Goal: Find specific page/section: Find specific page/section

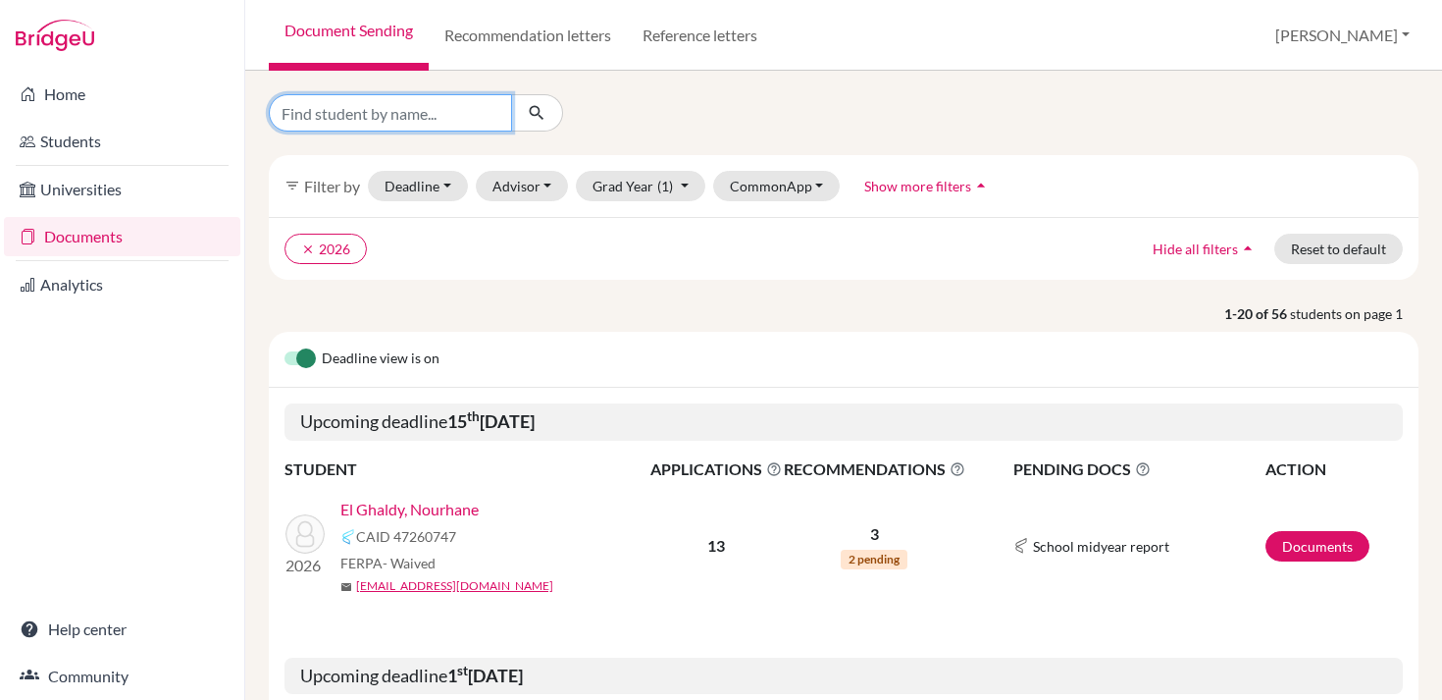
click at [411, 108] on input "Find student by name..." at bounding box center [390, 112] width 243 height 37
type input "rania"
click button "submit" at bounding box center [537, 112] width 52 height 37
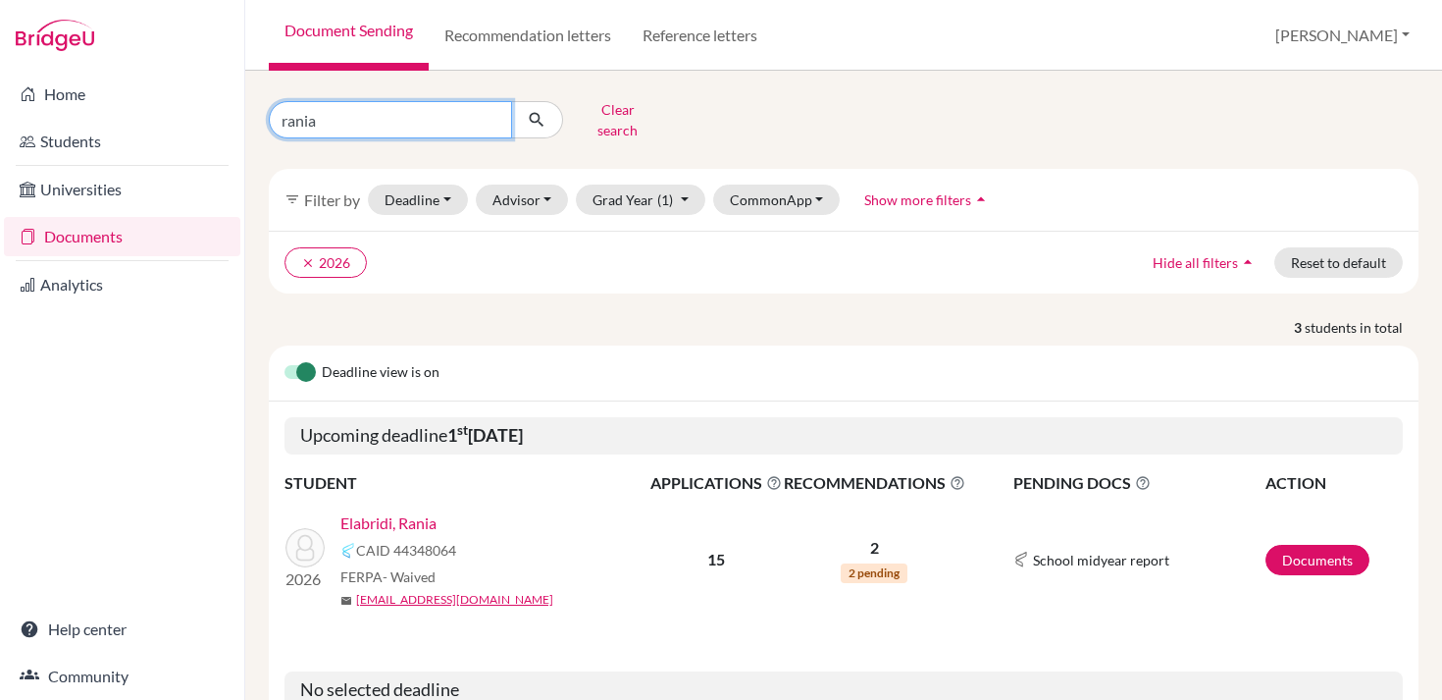
drag, startPoint x: 417, startPoint y: 109, endPoint x: 245, endPoint y: 109, distance: 171.7
click at [245, 109] on div "rania Clear search filter_list Filter by Deadline - Select a date range Or doub…" at bounding box center [843, 385] width 1197 height 629
type input "sidi"
click button "submit" at bounding box center [537, 119] width 52 height 37
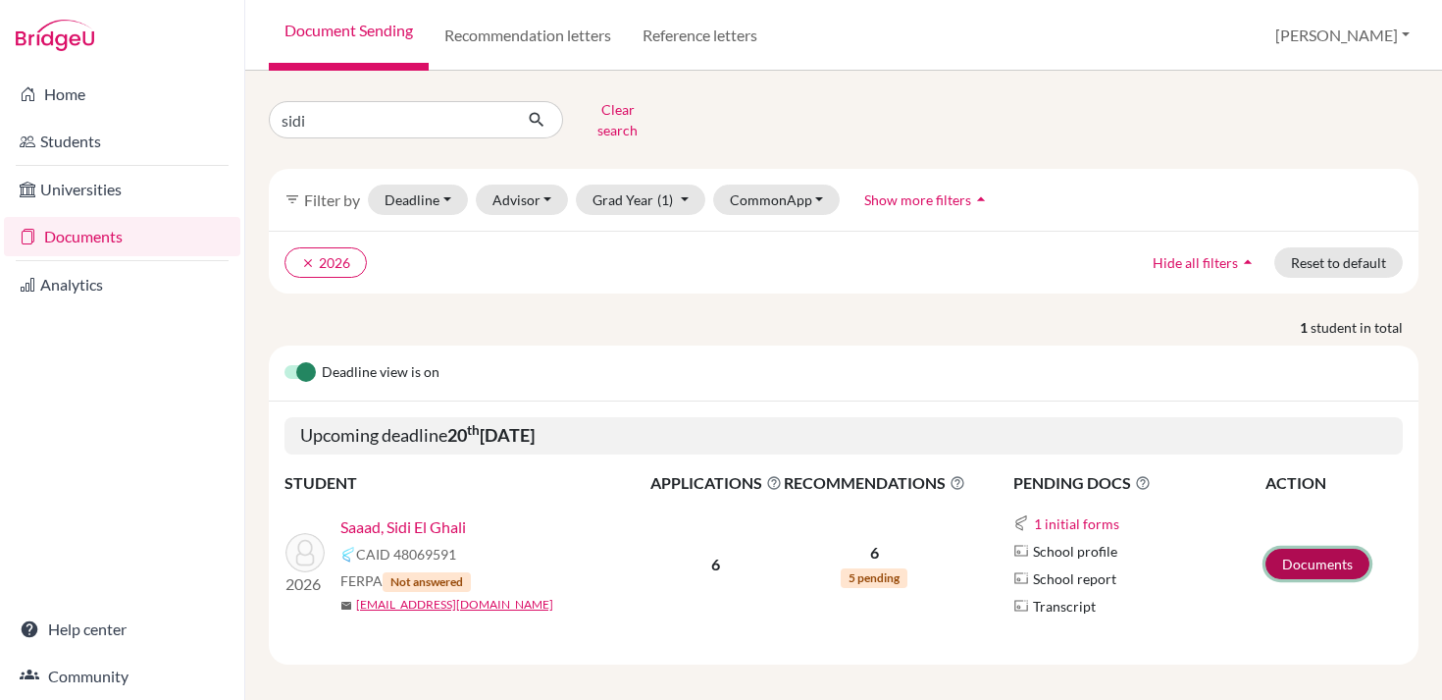
click at [1356, 556] on link "Documents" at bounding box center [1318, 564] width 104 height 30
click at [399, 515] on link "Saaad, Sidi El Ghali" at bounding box center [403, 527] width 126 height 24
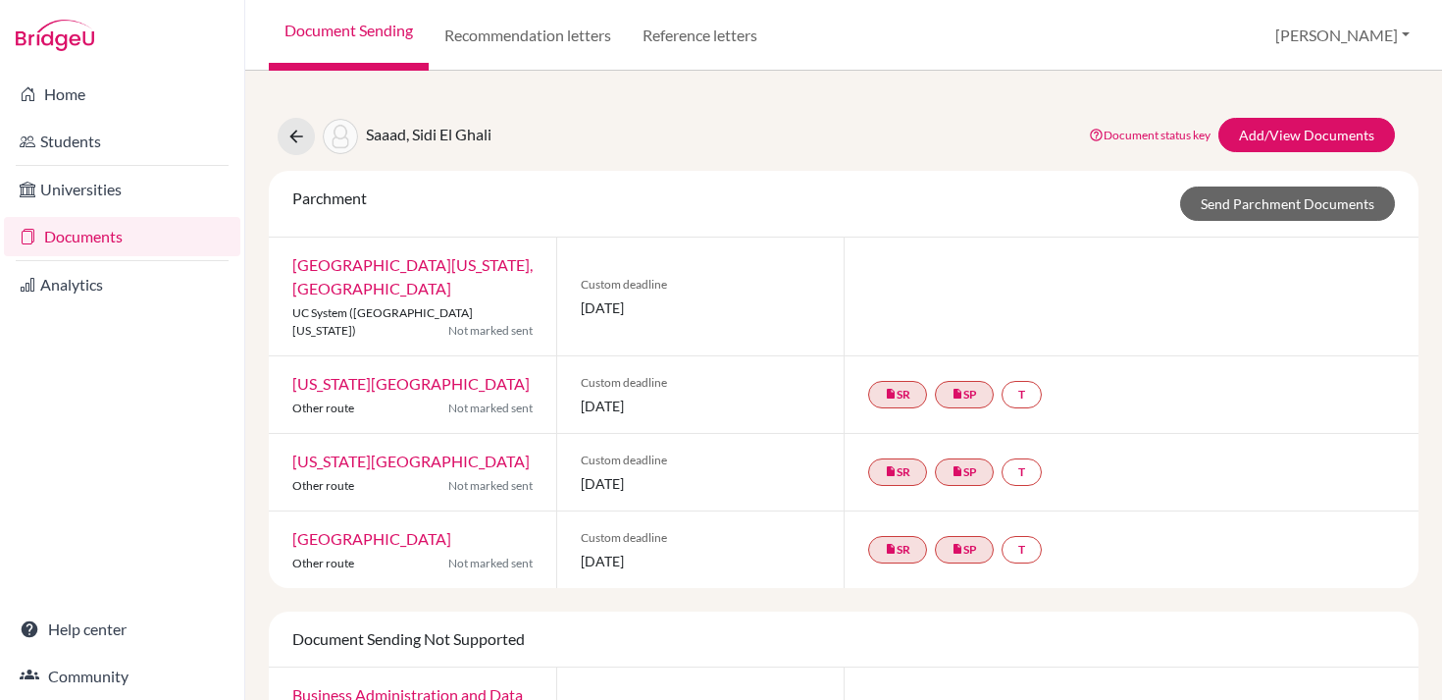
click at [348, 137] on img at bounding box center [340, 136] width 35 height 35
click at [80, 138] on link "Students" at bounding box center [122, 141] width 236 height 39
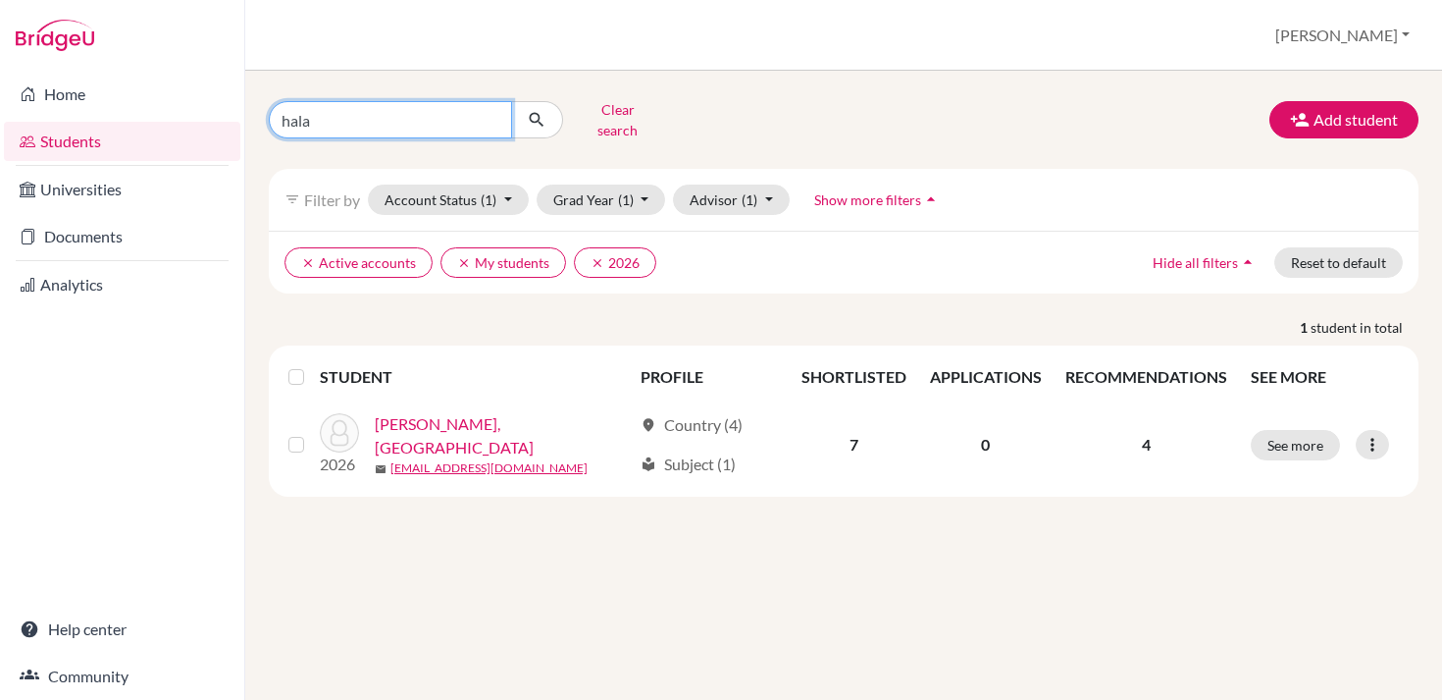
click at [497, 116] on input "hala" at bounding box center [390, 119] width 243 height 37
click at [494, 114] on input "hala" at bounding box center [390, 119] width 243 height 37
click at [411, 114] on input "Find student by name..." at bounding box center [390, 119] width 243 height 37
type input "sidi"
click button "submit" at bounding box center [537, 119] width 52 height 37
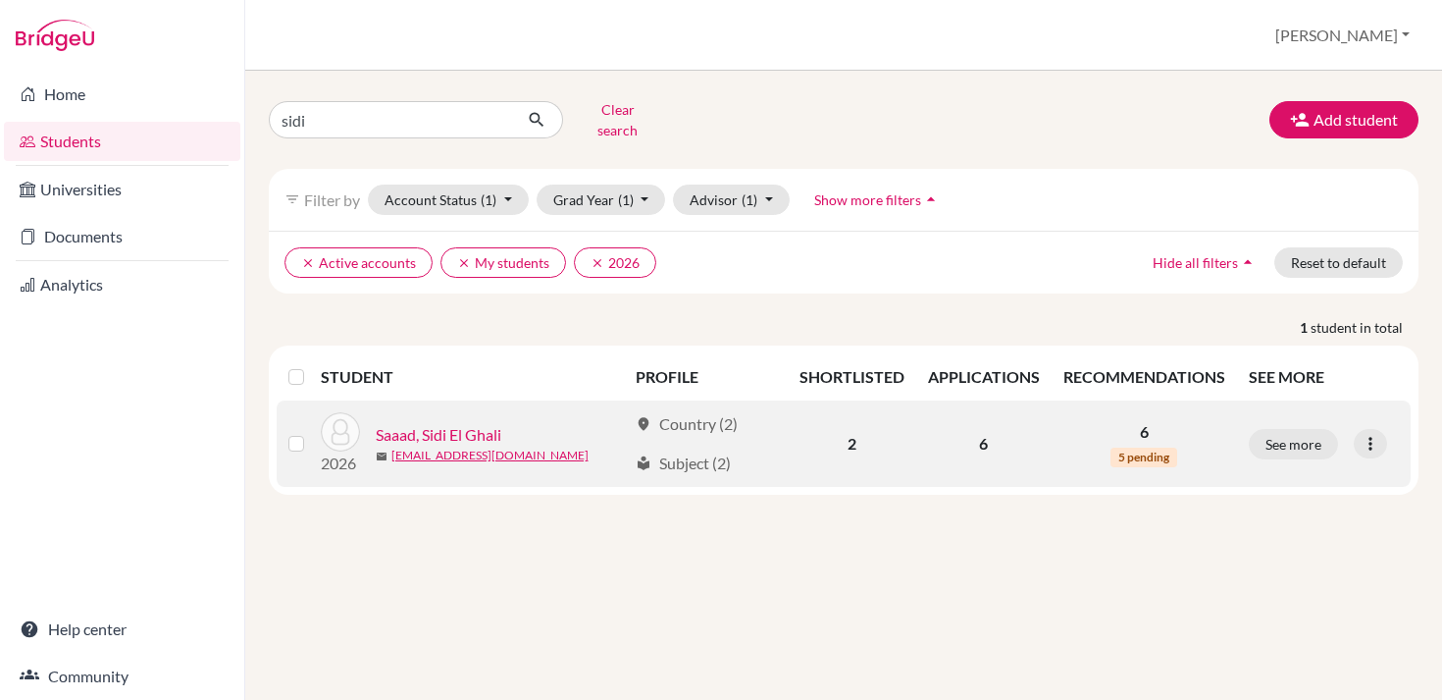
click at [466, 423] on link "Saaad, Sidi El Ghali" at bounding box center [439, 435] width 126 height 24
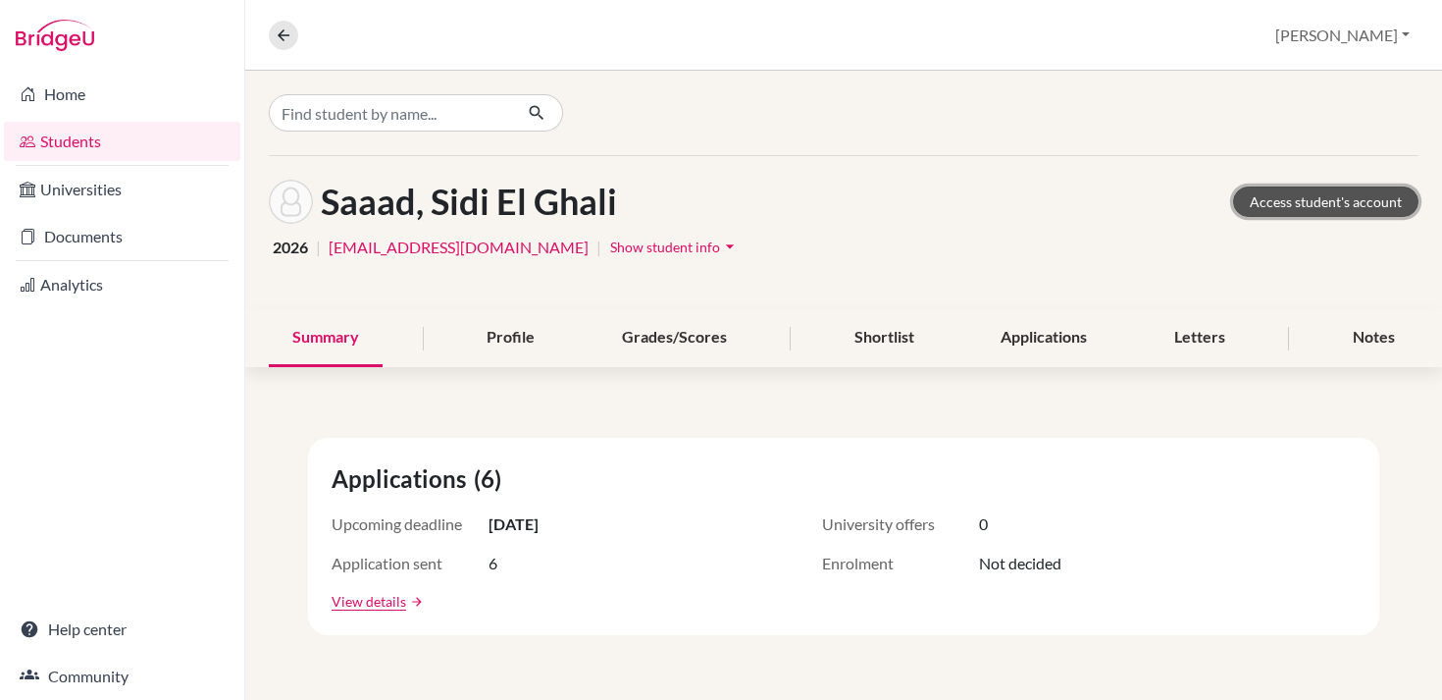
click at [1281, 197] on link "Access student's account" at bounding box center [1325, 201] width 185 height 30
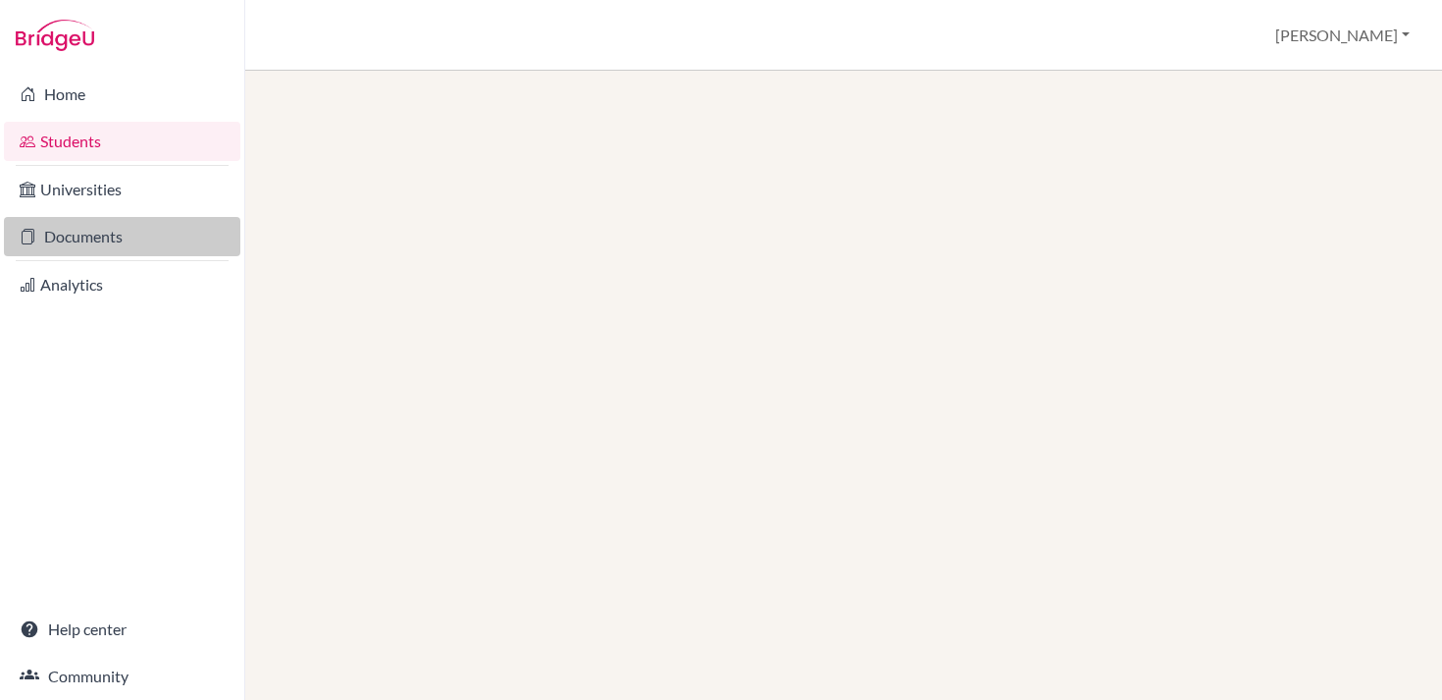
click at [53, 232] on link "Documents" at bounding box center [122, 236] width 236 height 39
click at [89, 234] on link "Documents" at bounding box center [122, 236] width 236 height 39
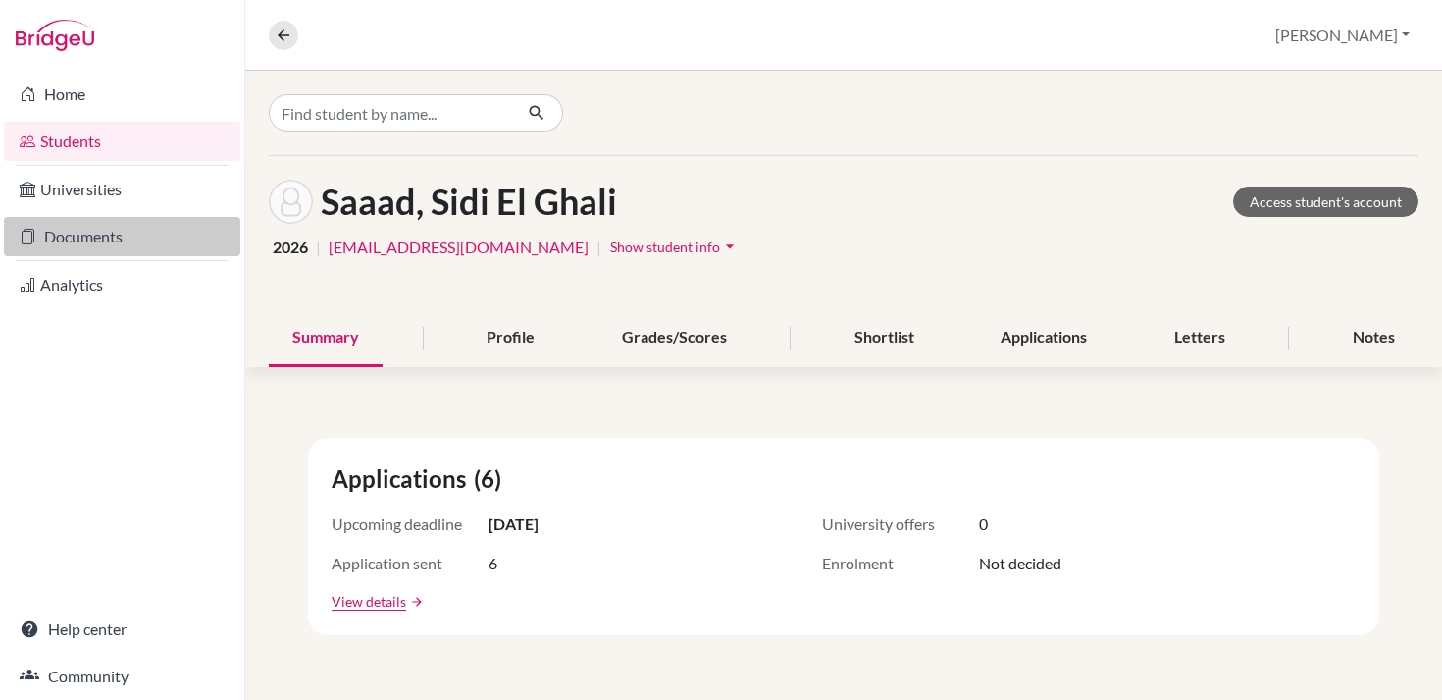
click at [127, 238] on link "Documents" at bounding box center [122, 236] width 236 height 39
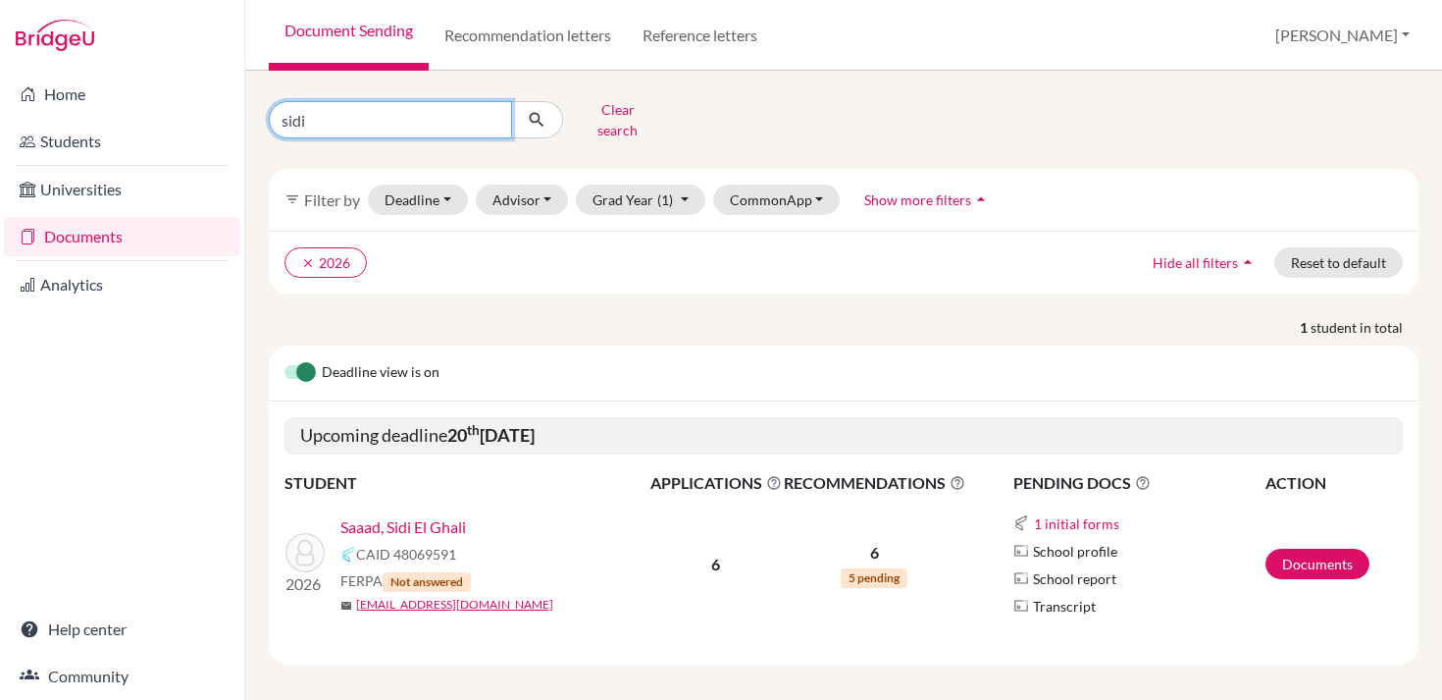
click at [490, 114] on input "sidi" at bounding box center [390, 119] width 243 height 37
click at [685, 88] on div "Clear search filter_list Filter by Deadline - Select a date range Or double cli…" at bounding box center [843, 385] width 1197 height 629
